Goal: Task Accomplishment & Management: Manage account settings

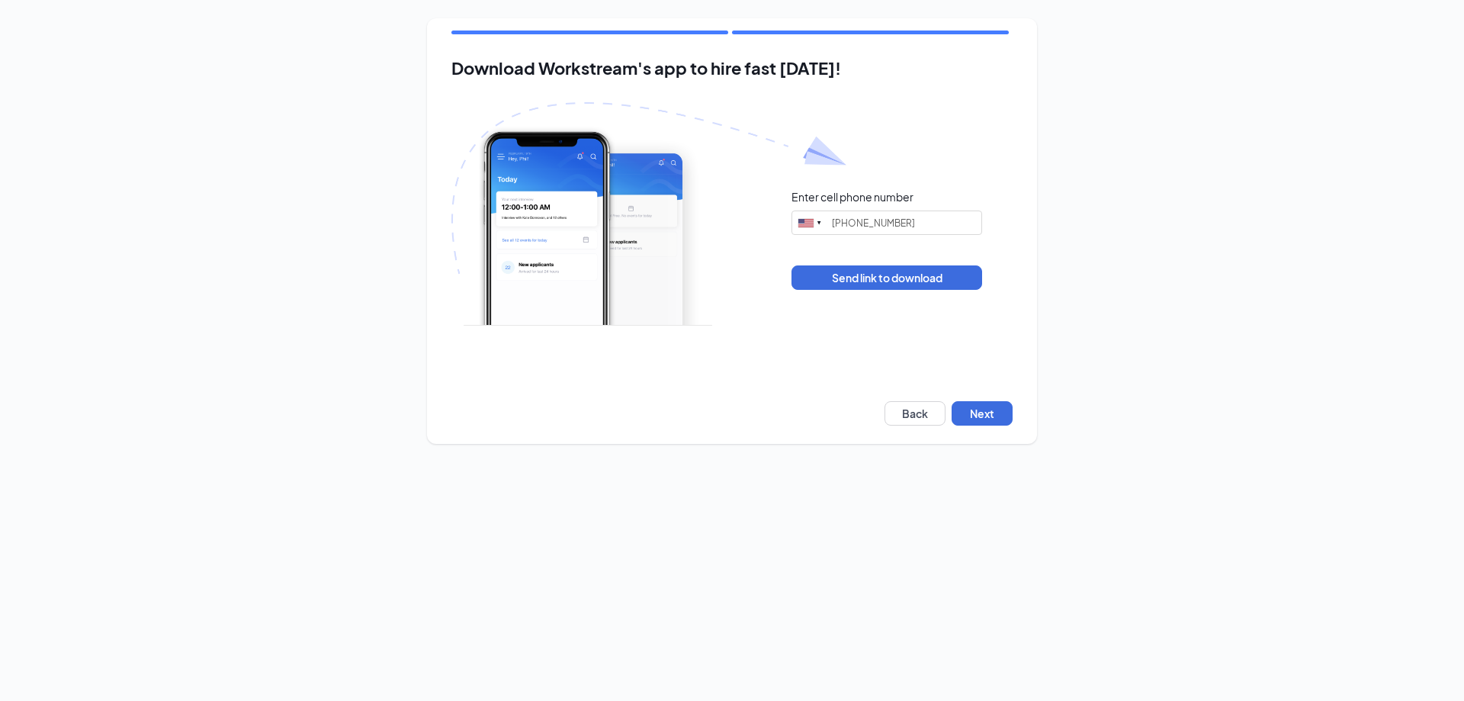
type input "(419) 953-4255"
click at [1014, 407] on div "Download Workstream's app to hire fast today! Enter cell phone number United St…" at bounding box center [732, 231] width 610 height 426
click at [1009, 411] on button "Next" at bounding box center [982, 413] width 61 height 24
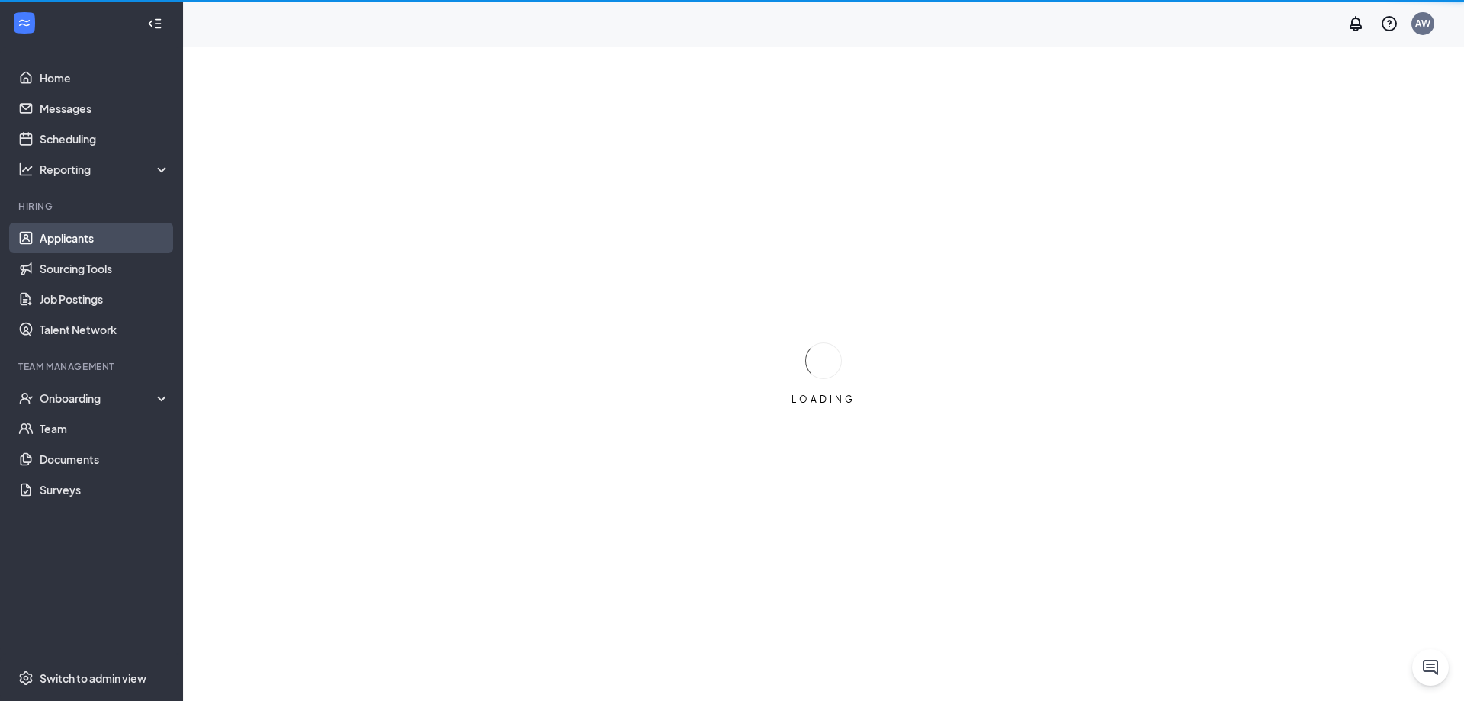
click at [120, 239] on link "Applicants" at bounding box center [105, 238] width 130 height 31
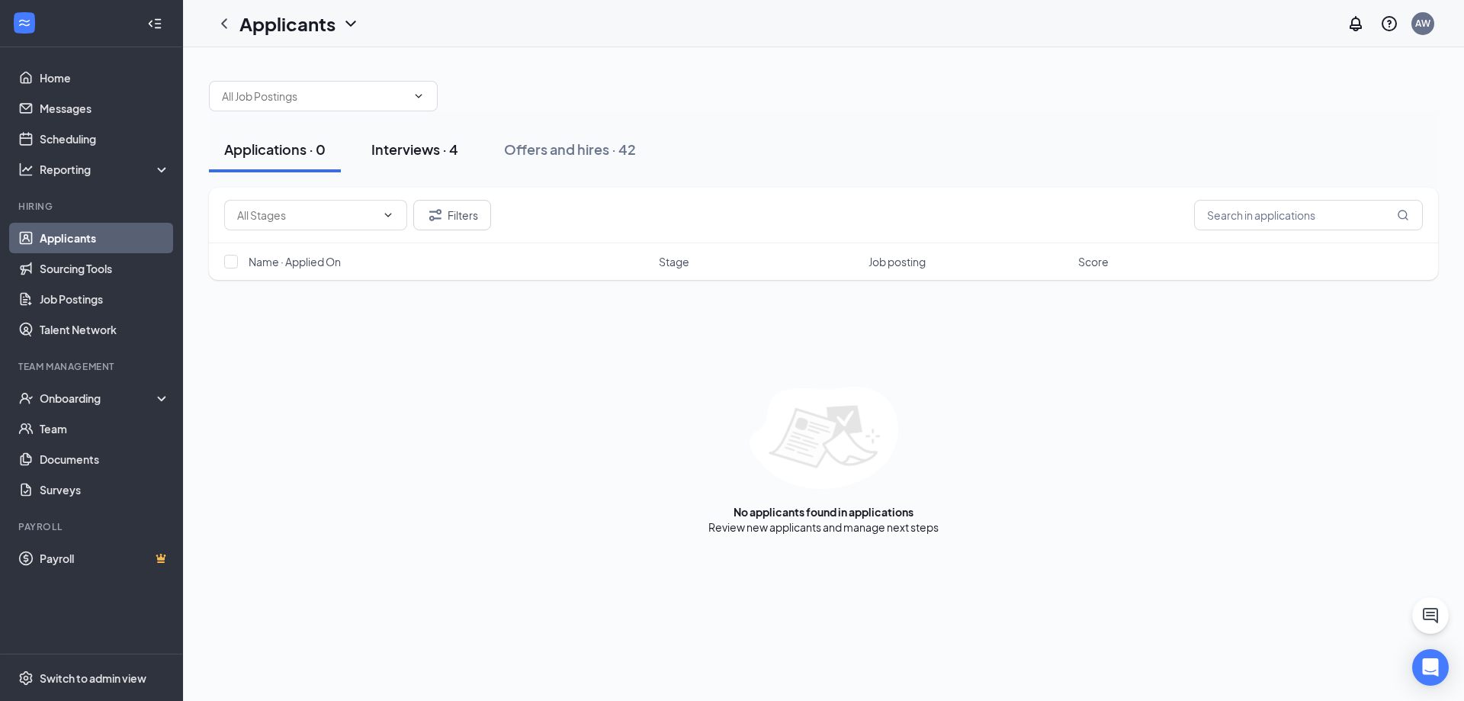
click at [396, 150] on div "Interviews · 4" at bounding box center [414, 149] width 87 height 19
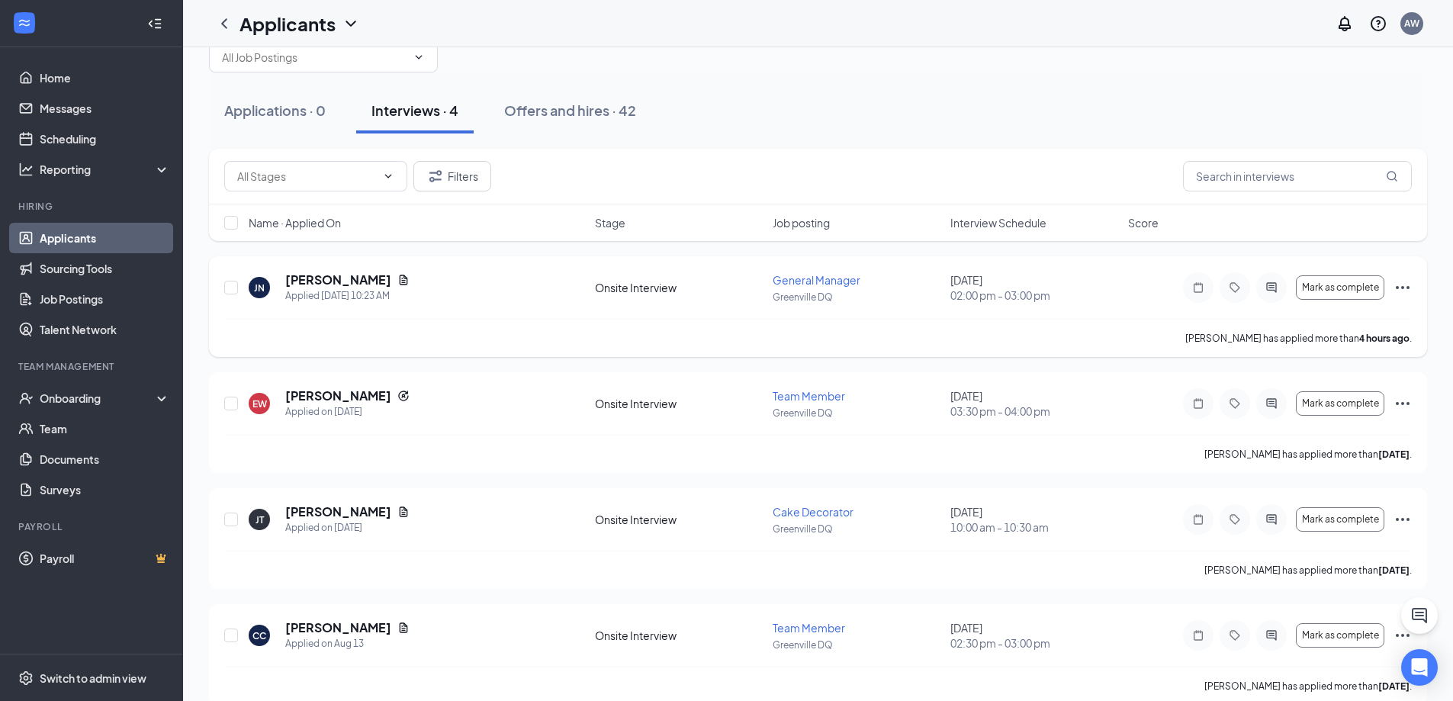
scroll to position [61, 0]
